Goal: Obtain resource: Download file/media

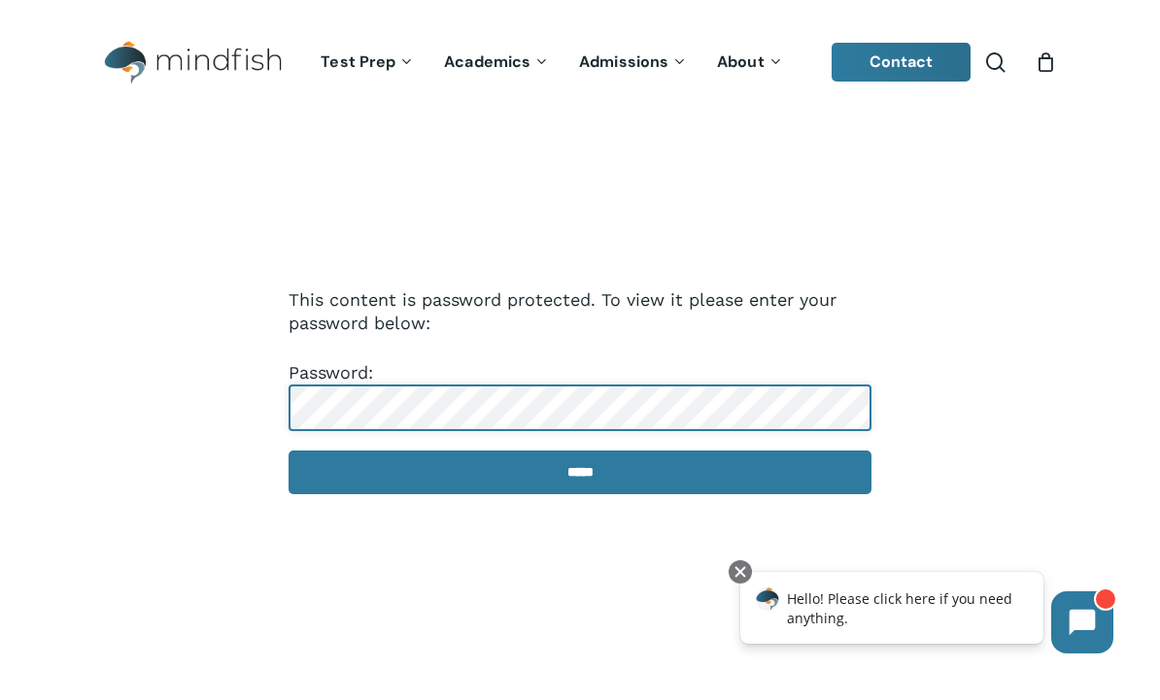
click at [580, 474] on input "*****" at bounding box center [579, 473] width 583 height 44
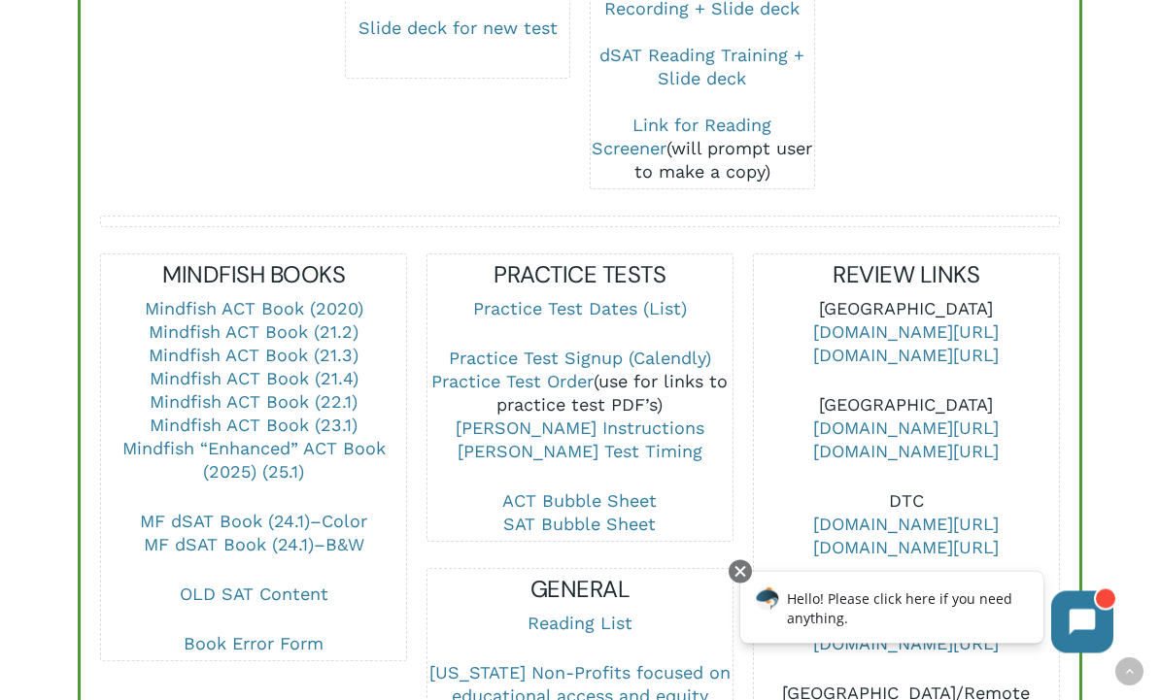
scroll to position [586, 0]
click at [343, 415] on link "Mindfish ACT Book (23.1)" at bounding box center [254, 425] width 208 height 20
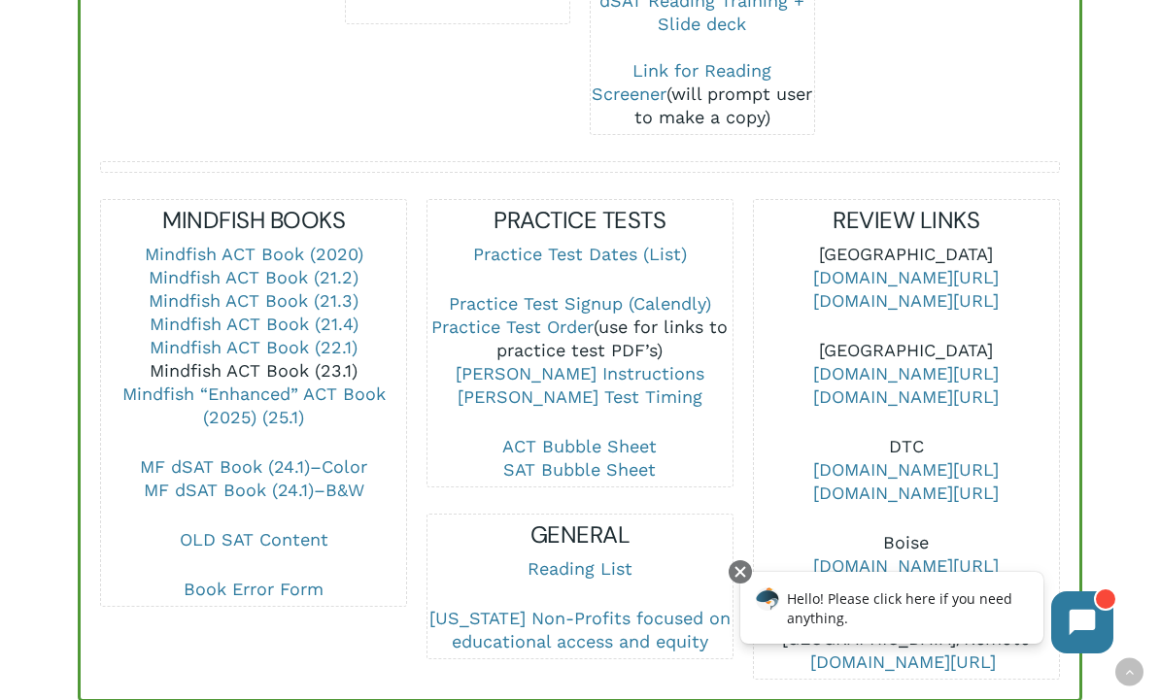
scroll to position [652, 0]
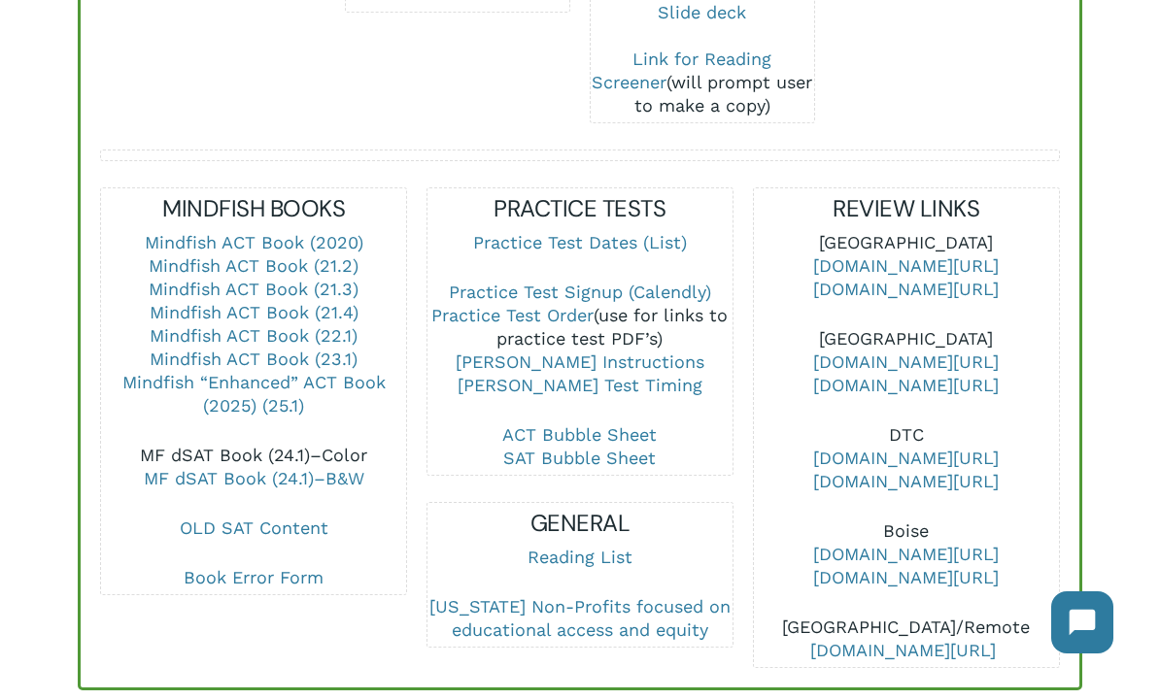
click at [348, 445] on link "MF dSAT Book (24.1)–Color" at bounding box center [253, 455] width 227 height 20
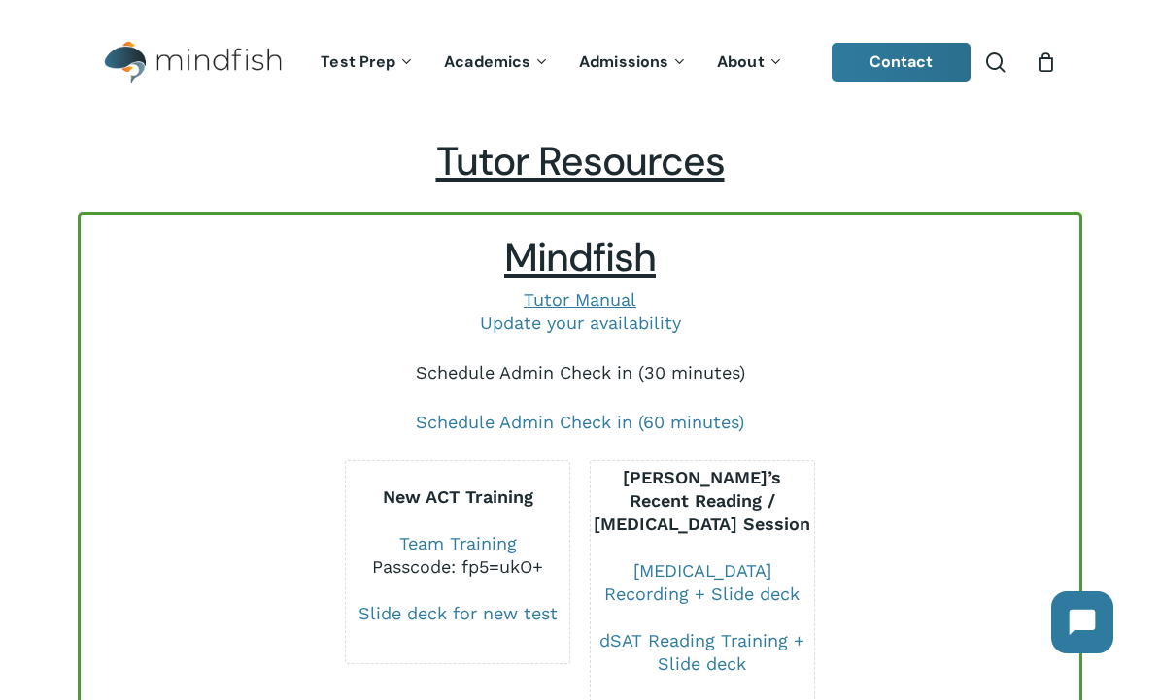
click at [701, 368] on link "Schedule Admin Check in (30 minutes)" at bounding box center [580, 372] width 329 height 20
